Goal: Transaction & Acquisition: Download file/media

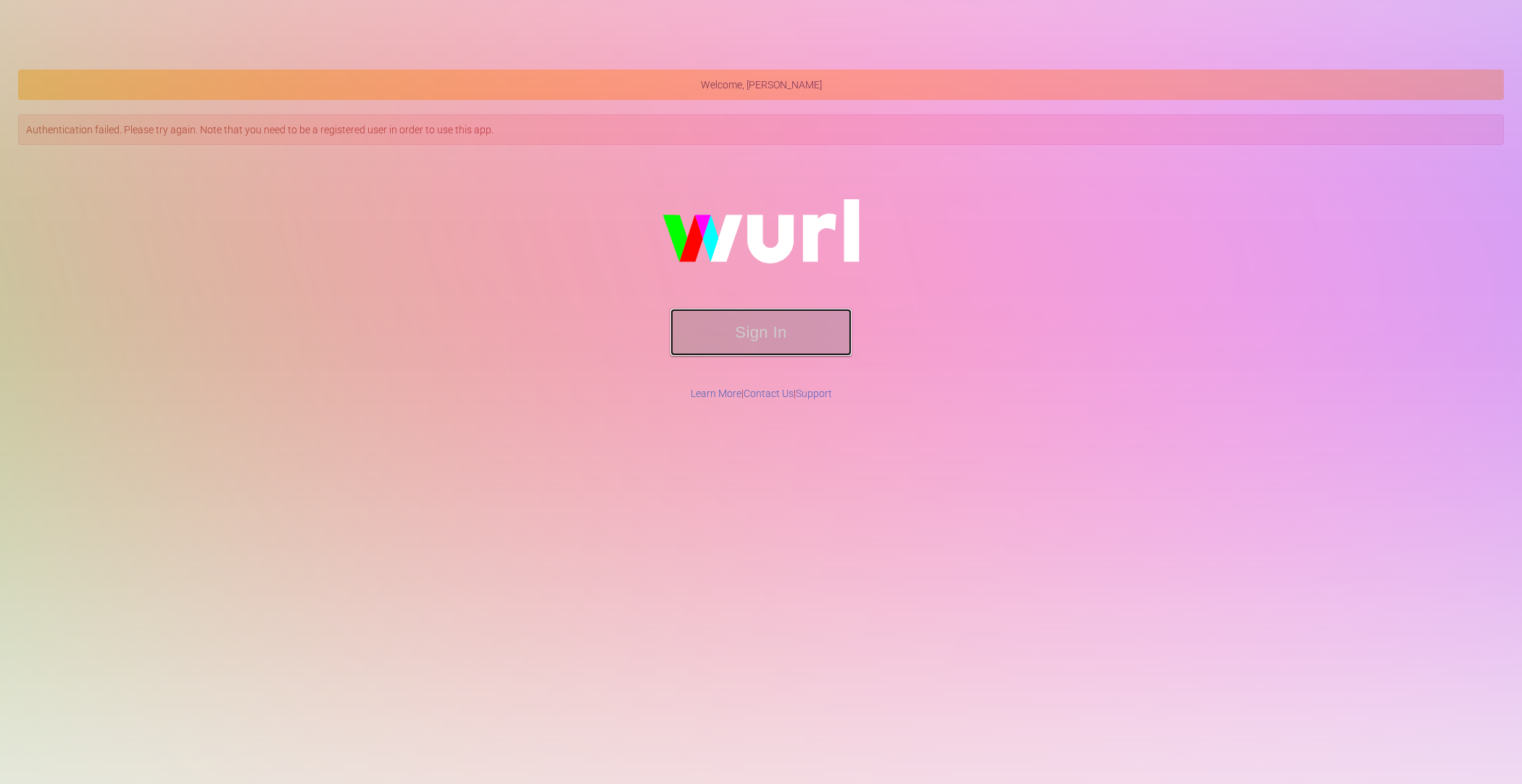
click at [755, 323] on button "Sign In" at bounding box center [761, 332] width 181 height 47
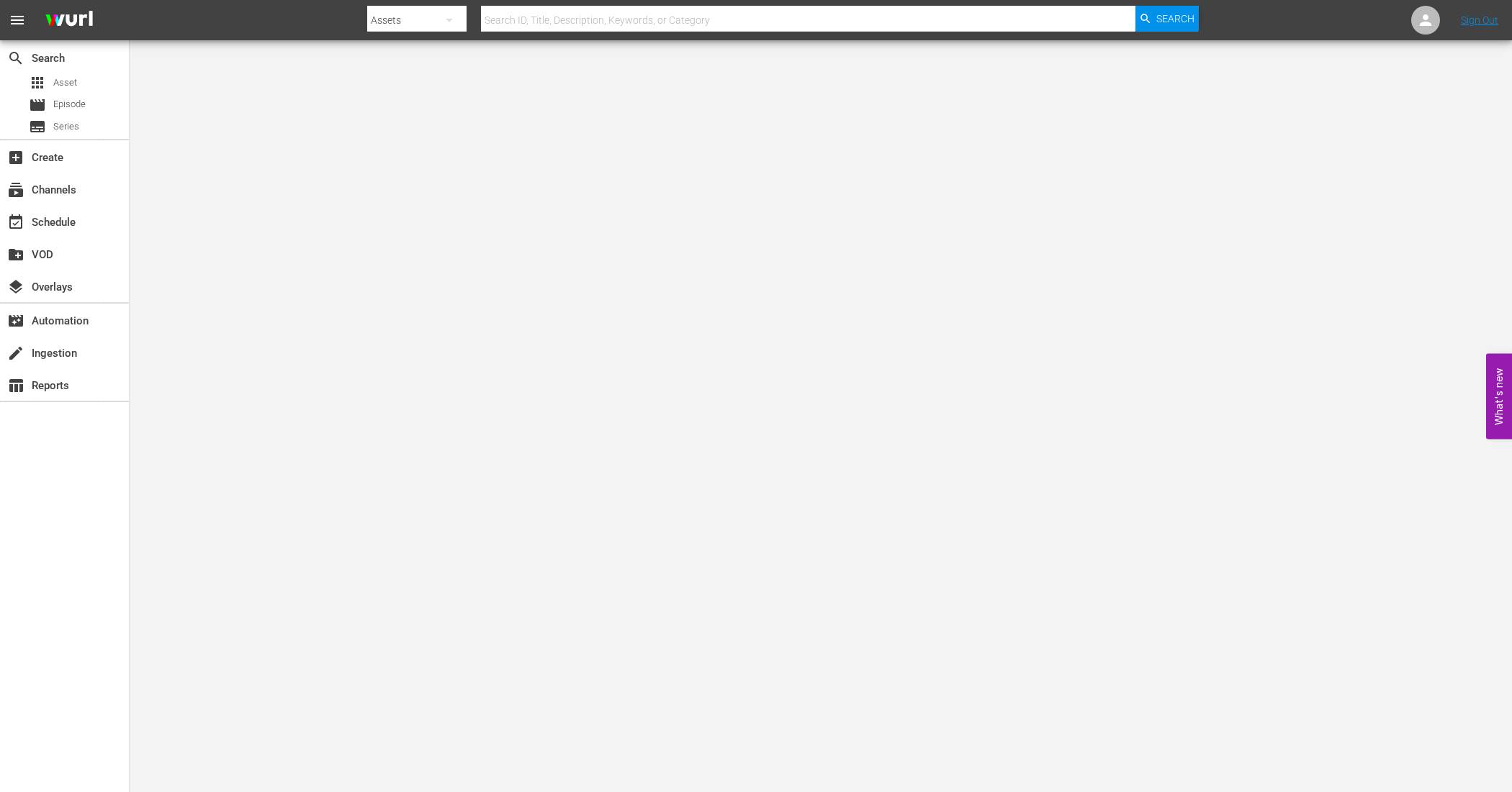
drag, startPoint x: 401, startPoint y: 92, endPoint x: 352, endPoint y: 98, distance: 49.4
click at [401, 92] on body "menu Search By Assets Search ID, Title, Description, Keywords, or Category Sear…" at bounding box center [756, 396] width 1512 height 792
click at [68, 85] on span "Asset" at bounding box center [65, 82] width 24 height 15
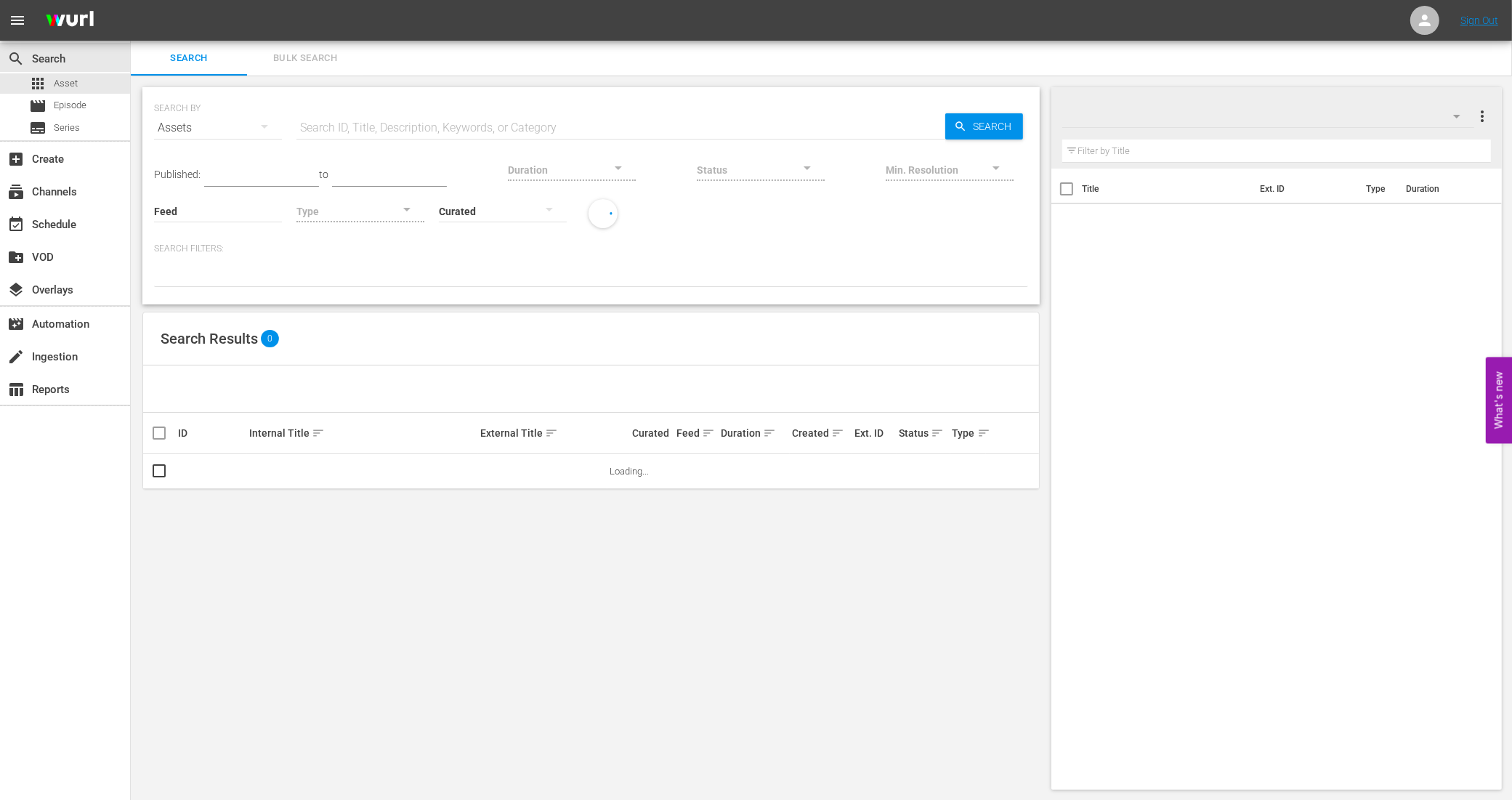
click at [413, 133] on input "text" at bounding box center [620, 128] width 649 height 35
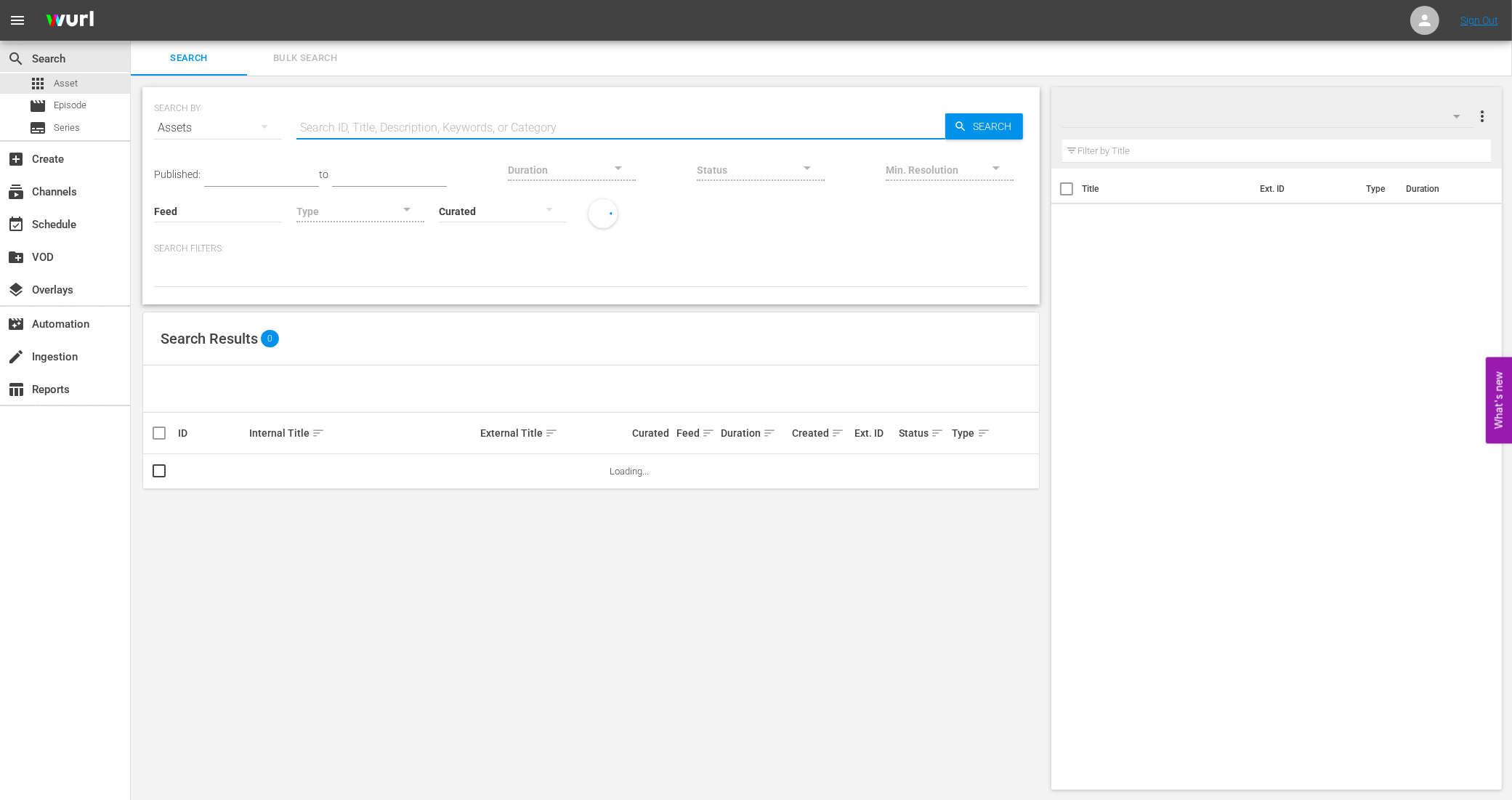
paste input "The Adventures Of Baron Munchausen"
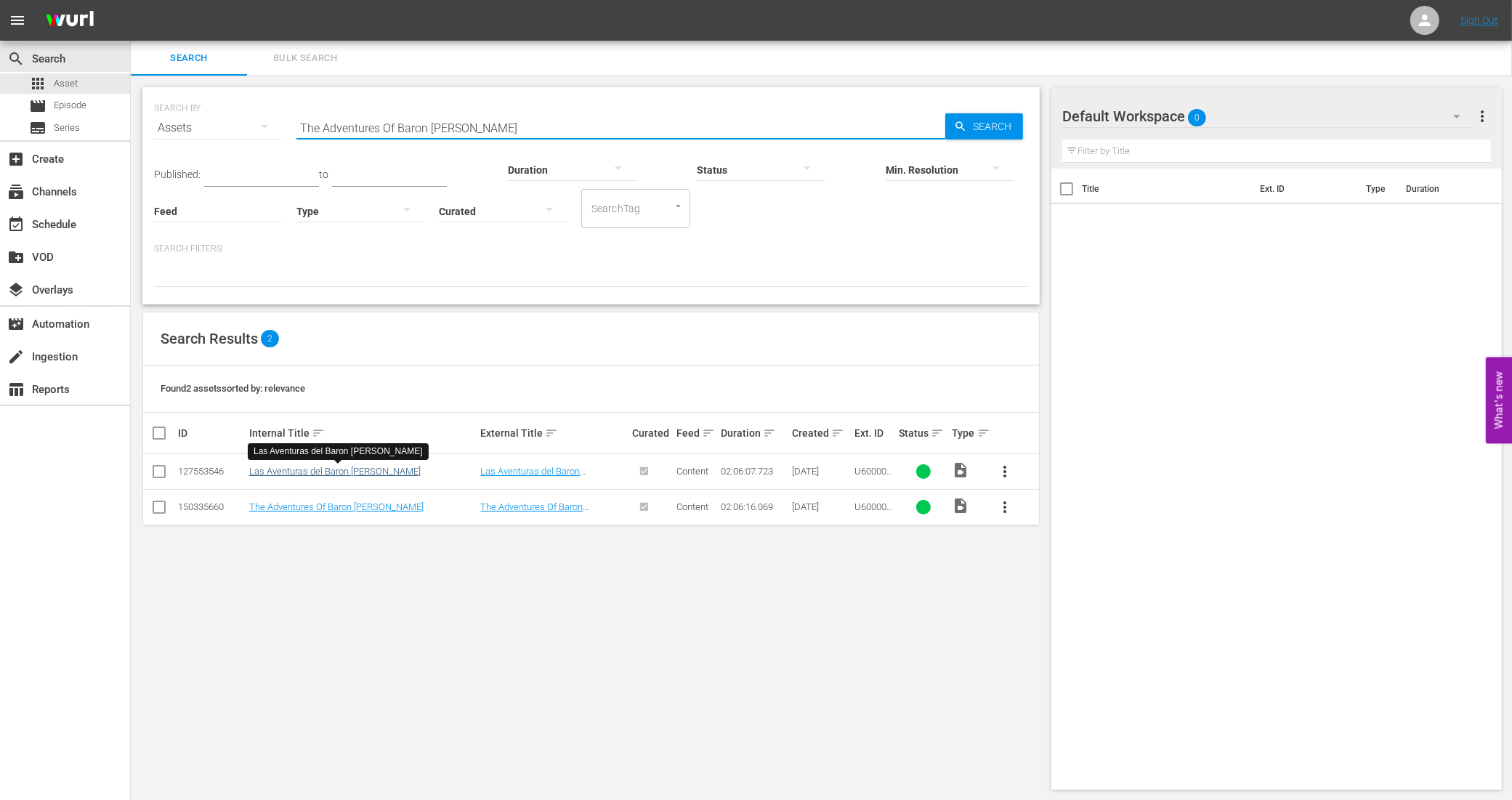
type input "The Adventures Of Baron Munchausen"
click at [335, 466] on link "Las Aventuras del Baron Munchausen" at bounding box center [335, 472] width 172 height 11
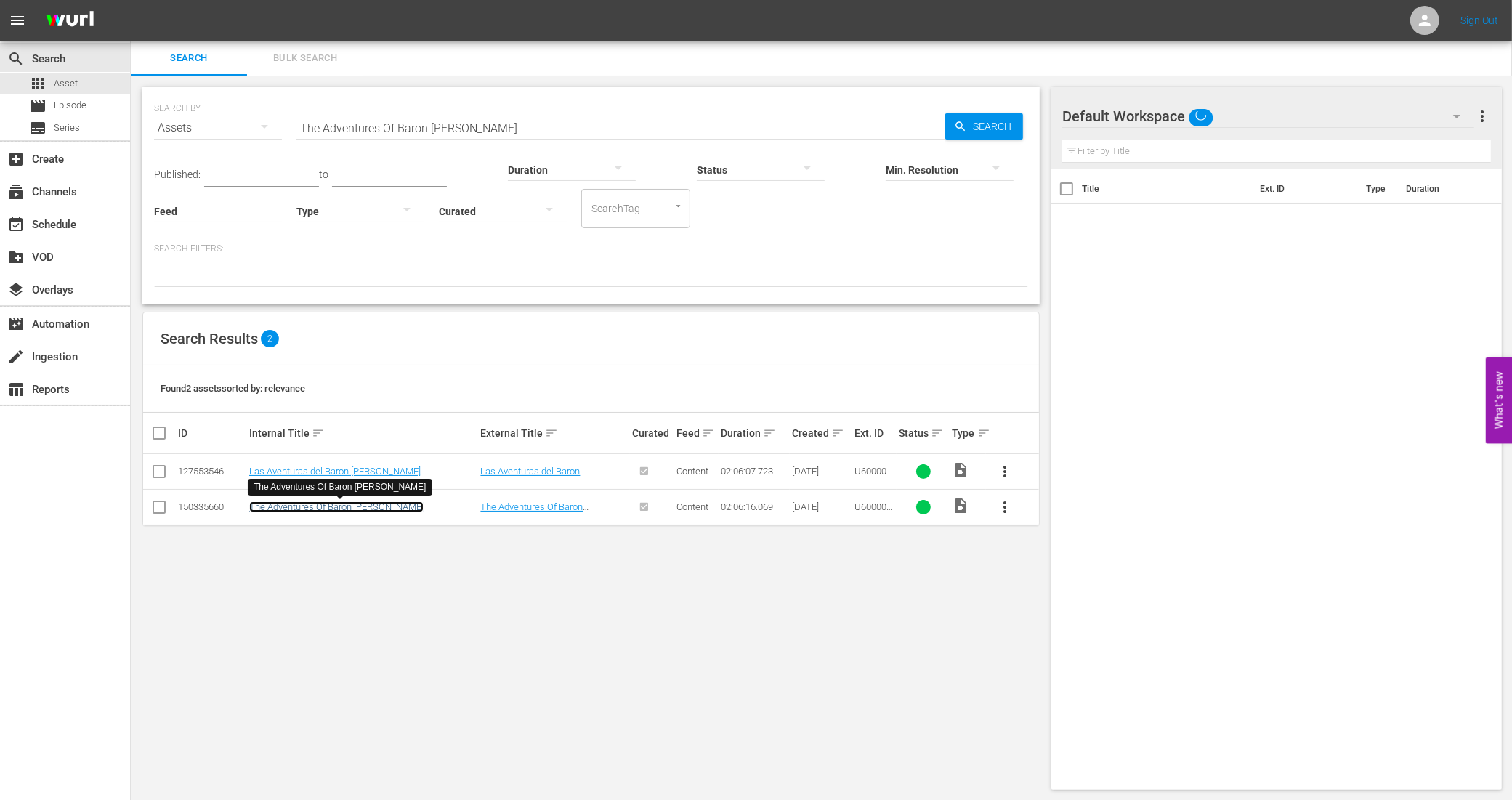
click at [379, 506] on link "The Adventures Of Baron Munchausen" at bounding box center [336, 507] width 175 height 11
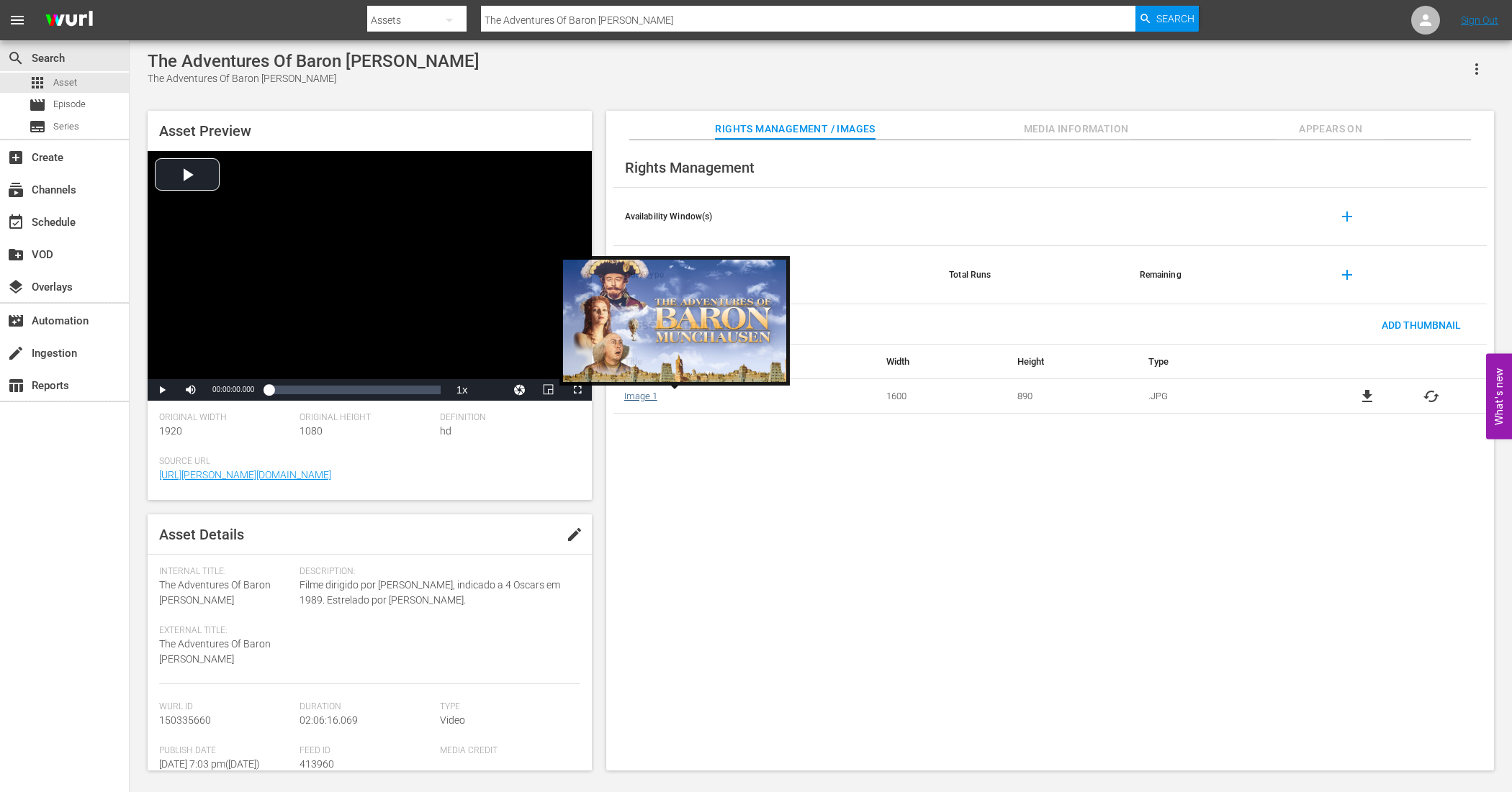
click at [634, 400] on link "Image 1" at bounding box center [640, 396] width 33 height 11
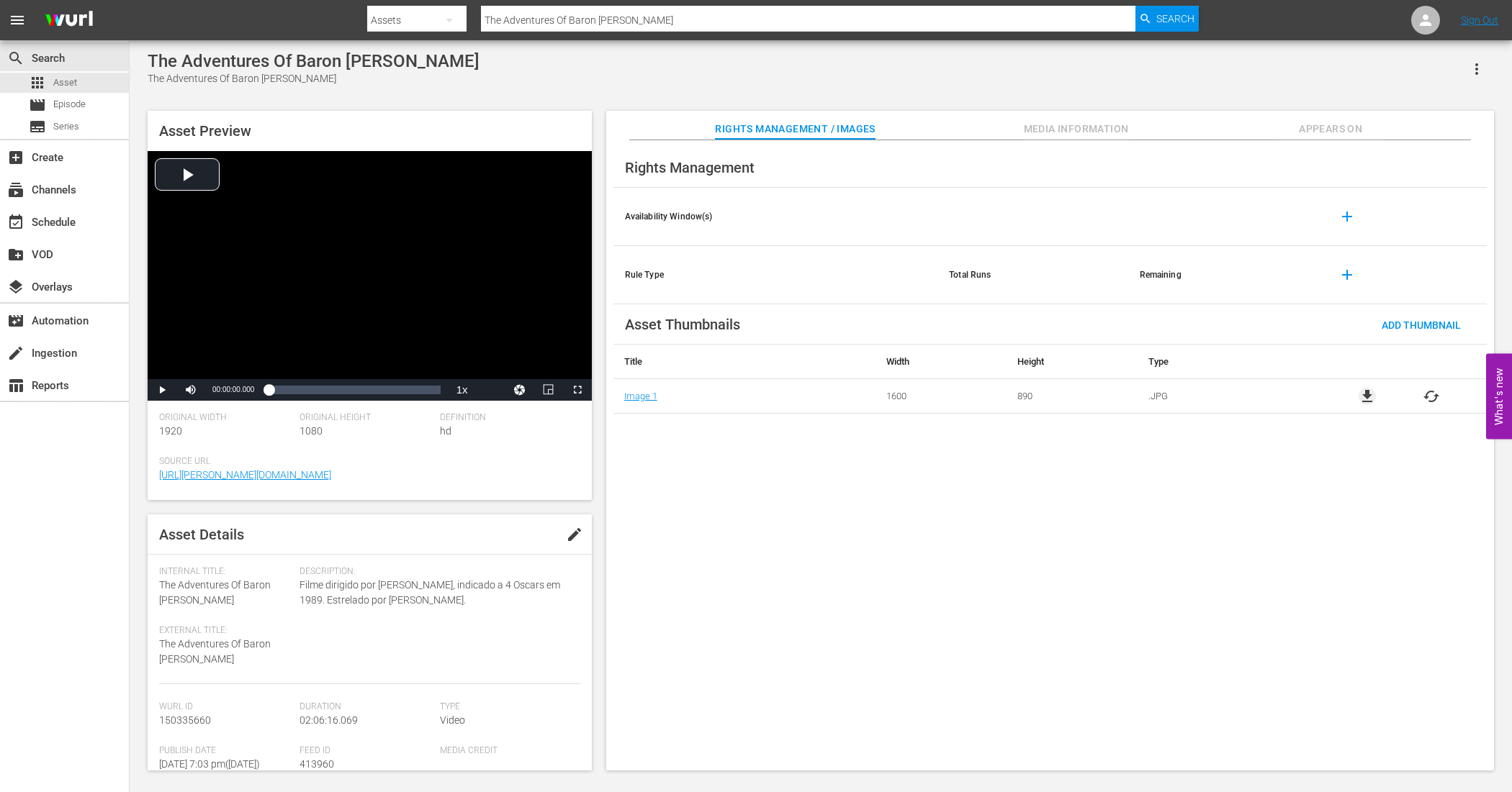
click at [1362, 399] on span "file_download" at bounding box center [1367, 396] width 17 height 17
